Goal: Task Accomplishment & Management: Manage account settings

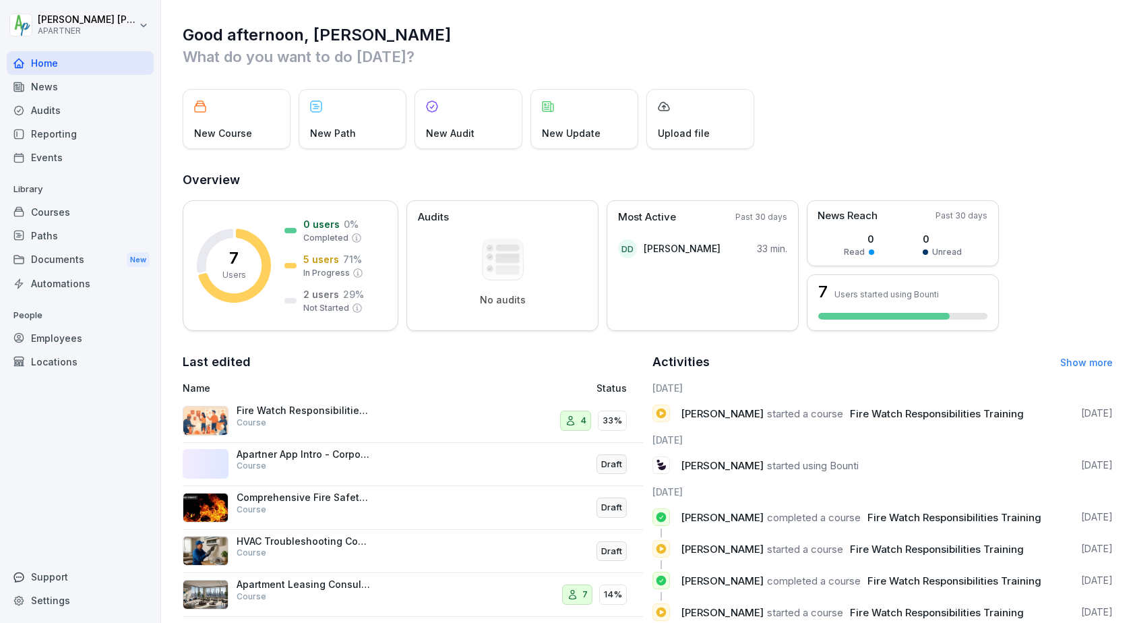
click at [58, 210] on div "Courses" at bounding box center [80, 212] width 147 height 24
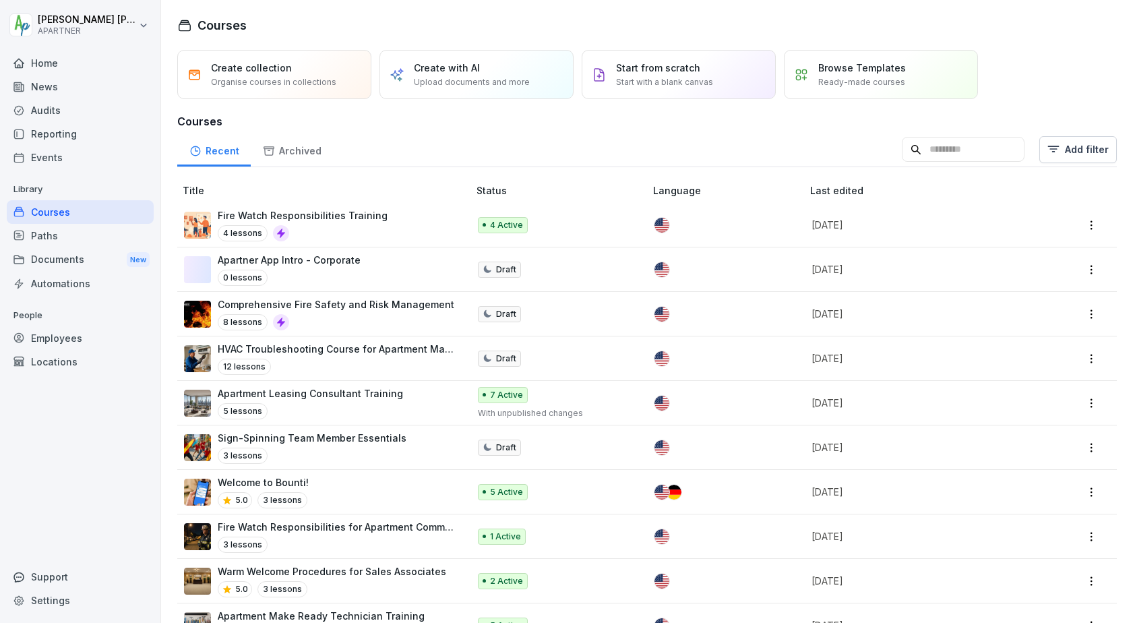
click at [1080, 226] on html "Donald Dehne APARTNER Home News Audits Reporting Events Library Courses Paths D…" at bounding box center [566, 311] width 1133 height 623
click at [353, 220] on html "Donald Dehne APARTNER Home News Audits Reporting Events Library Courses Paths D…" at bounding box center [566, 311] width 1133 height 623
click at [316, 215] on p "Fire Watch Responsibilities Training" at bounding box center [303, 215] width 170 height 14
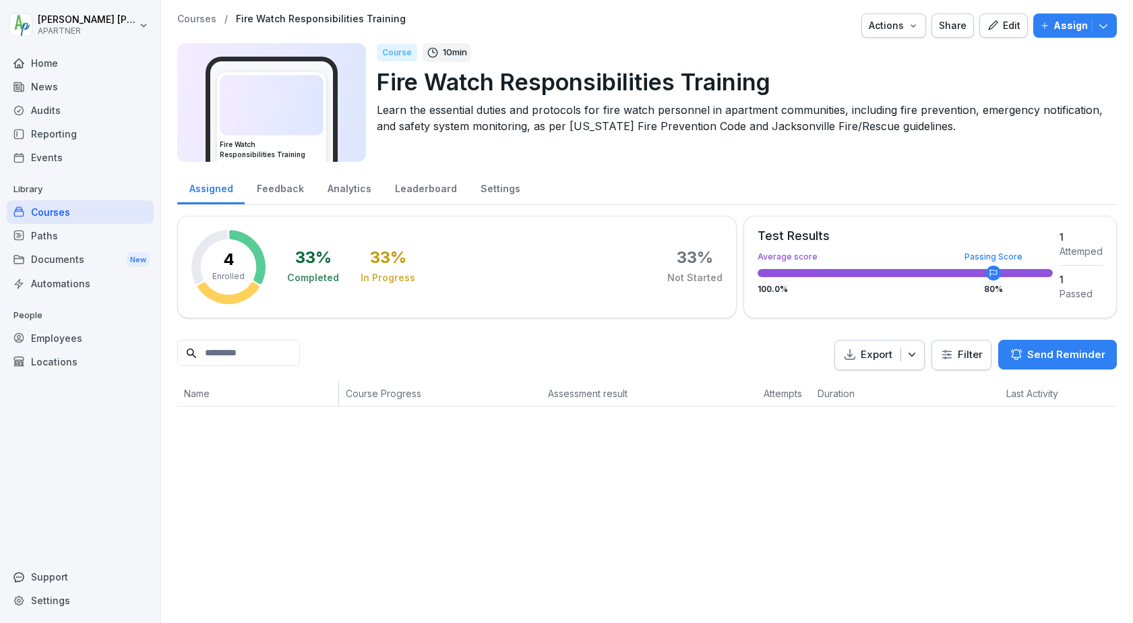
click at [67, 338] on div "Employees" at bounding box center [80, 338] width 147 height 24
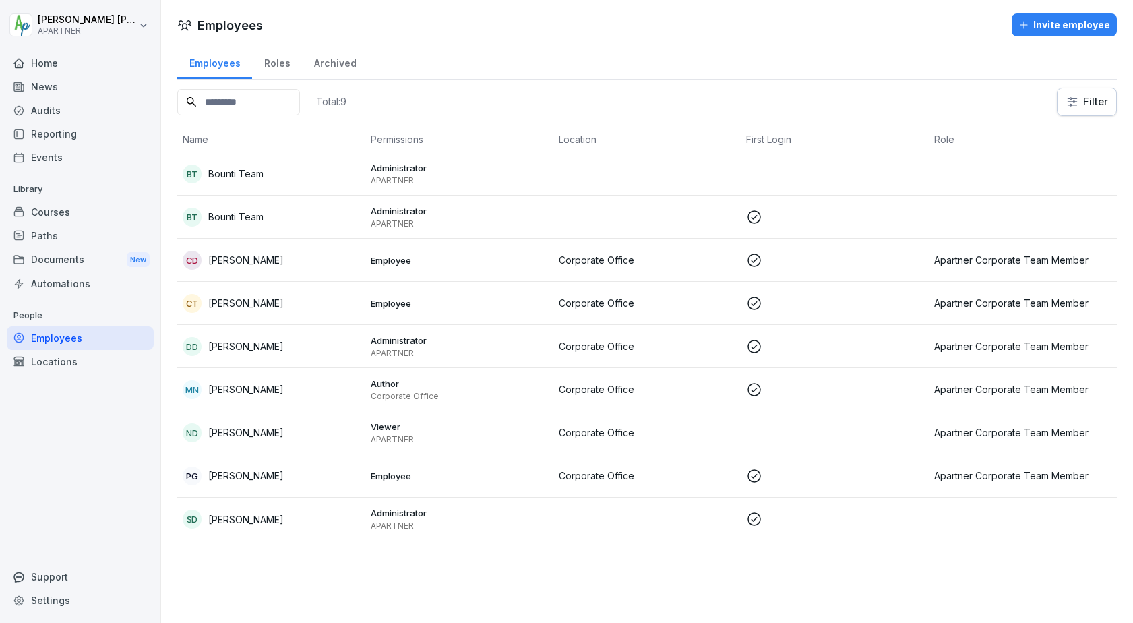
click at [45, 211] on div "Courses" at bounding box center [80, 212] width 147 height 24
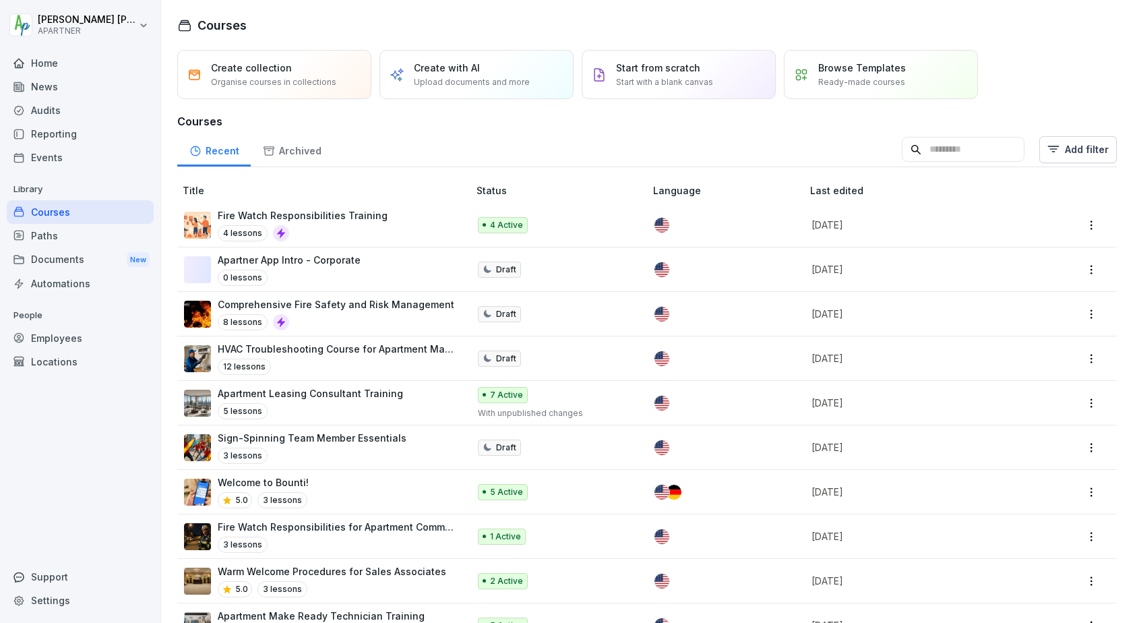
click at [227, 215] on p "Fire Watch Responsibilities Training" at bounding box center [303, 215] width 170 height 14
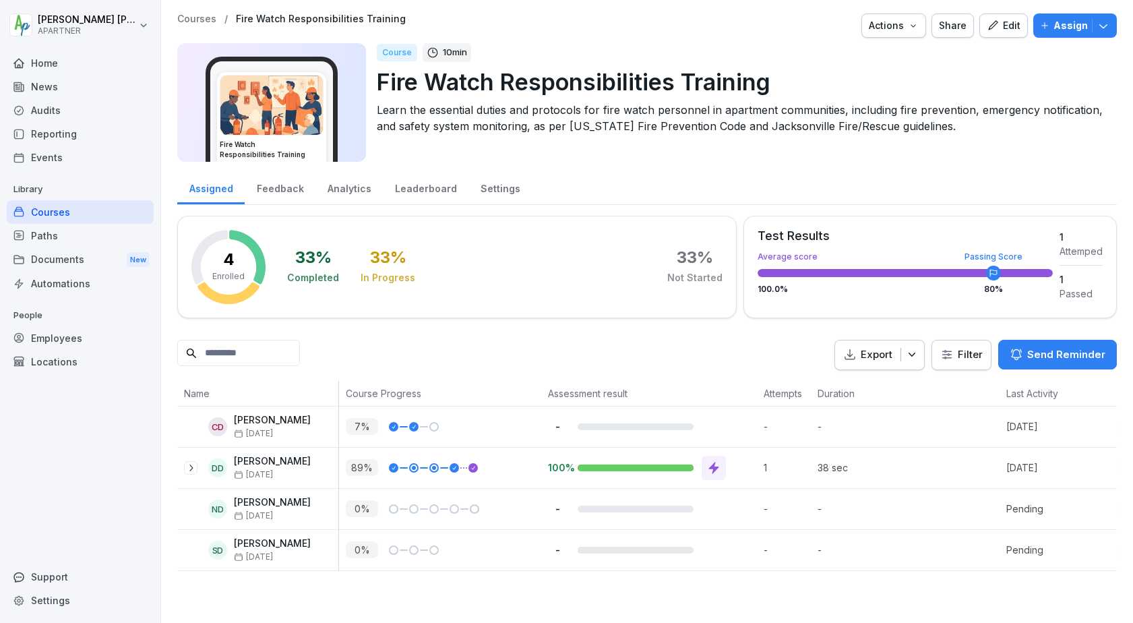
click at [1044, 35] on button "Assign" at bounding box center [1076, 25] width 84 height 24
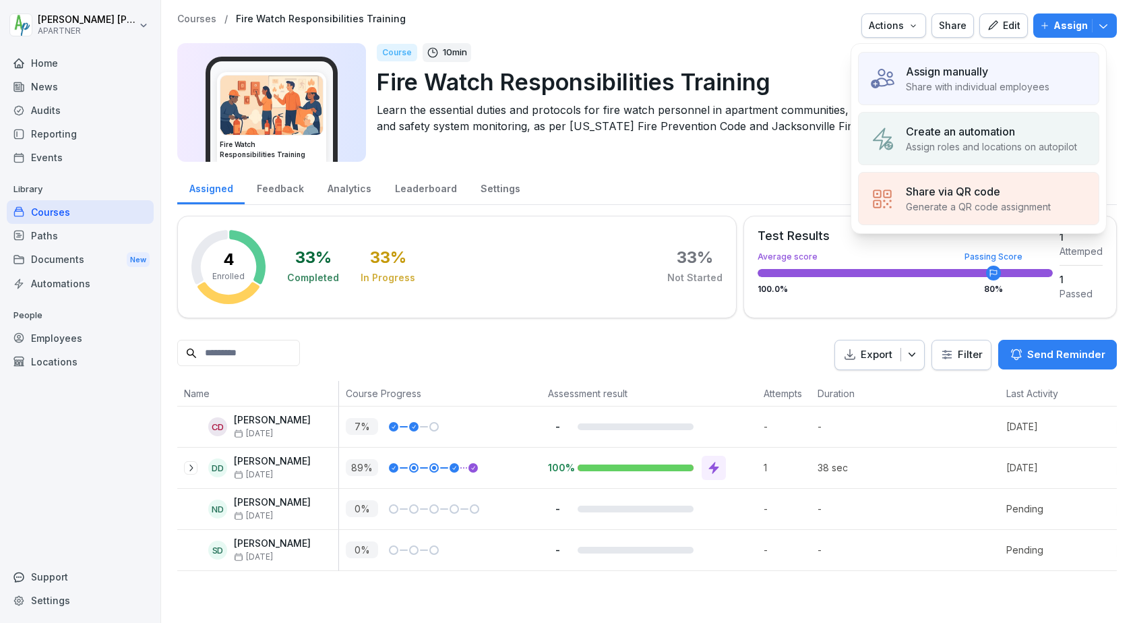
click at [963, 78] on p "Assign manually" at bounding box center [947, 71] width 82 height 16
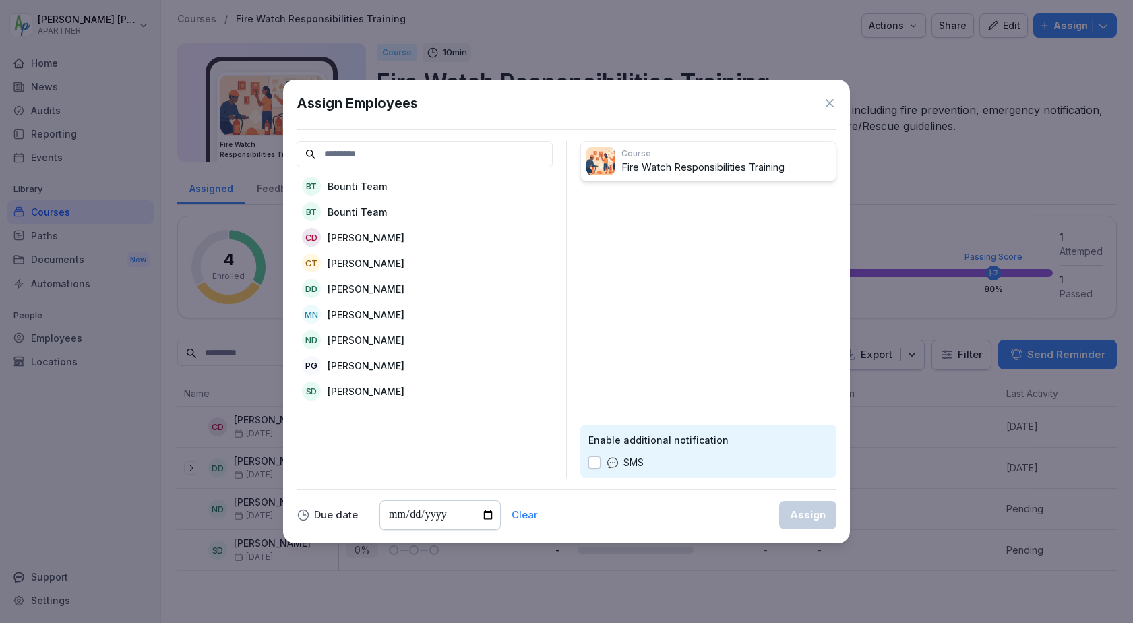
click at [432, 316] on div "MN [PERSON_NAME]" at bounding box center [425, 314] width 256 height 24
click at [829, 103] on icon at bounding box center [830, 103] width 8 height 8
